Goal: Find specific page/section: Find specific page/section

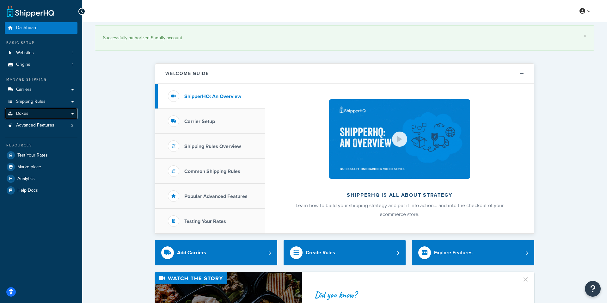
click at [40, 114] on link "Boxes" at bounding box center [41, 114] width 73 height 12
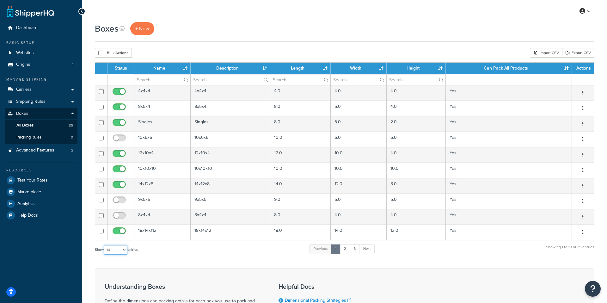
click at [119, 247] on select "10 15 25 50 100 1000" at bounding box center [116, 249] width 24 height 9
select select "50"
click at [104, 245] on select "10 15 25 50 100 1000" at bounding box center [116, 249] width 24 height 9
